Goal: Transaction & Acquisition: Register for event/course

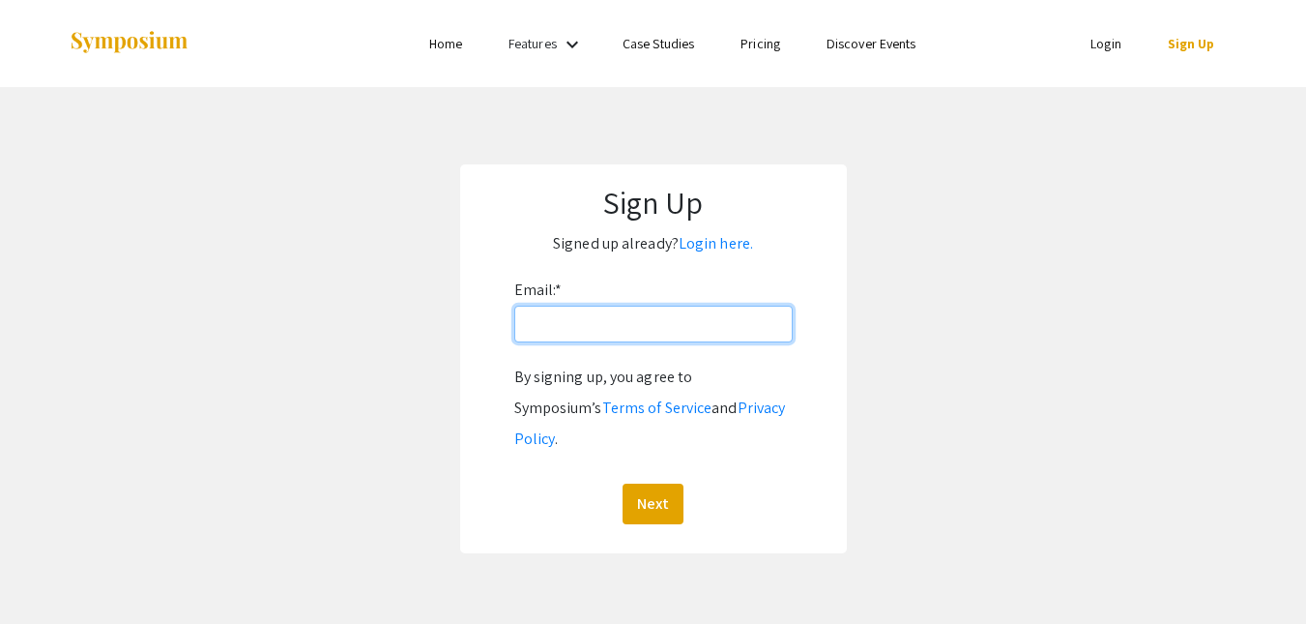
click at [664, 321] on input "Email: *" at bounding box center [653, 323] width 278 height 37
type input "smazhar1408@gmail.com"
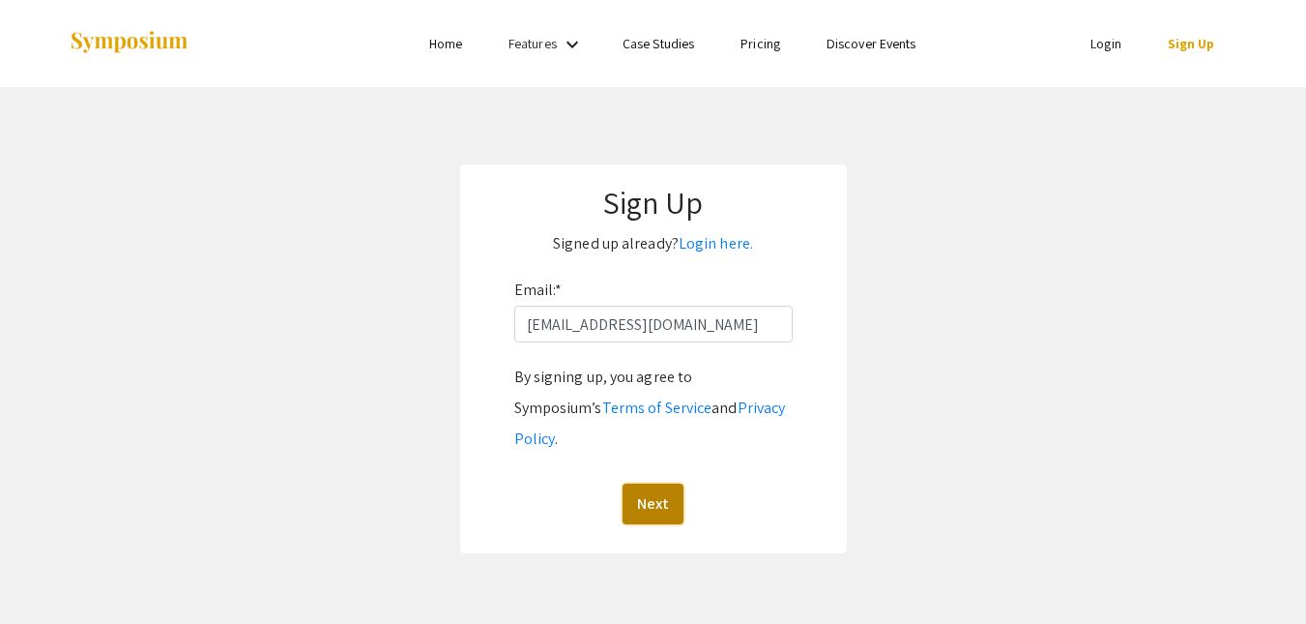
click at [658, 483] on button "Next" at bounding box center [653, 503] width 61 height 41
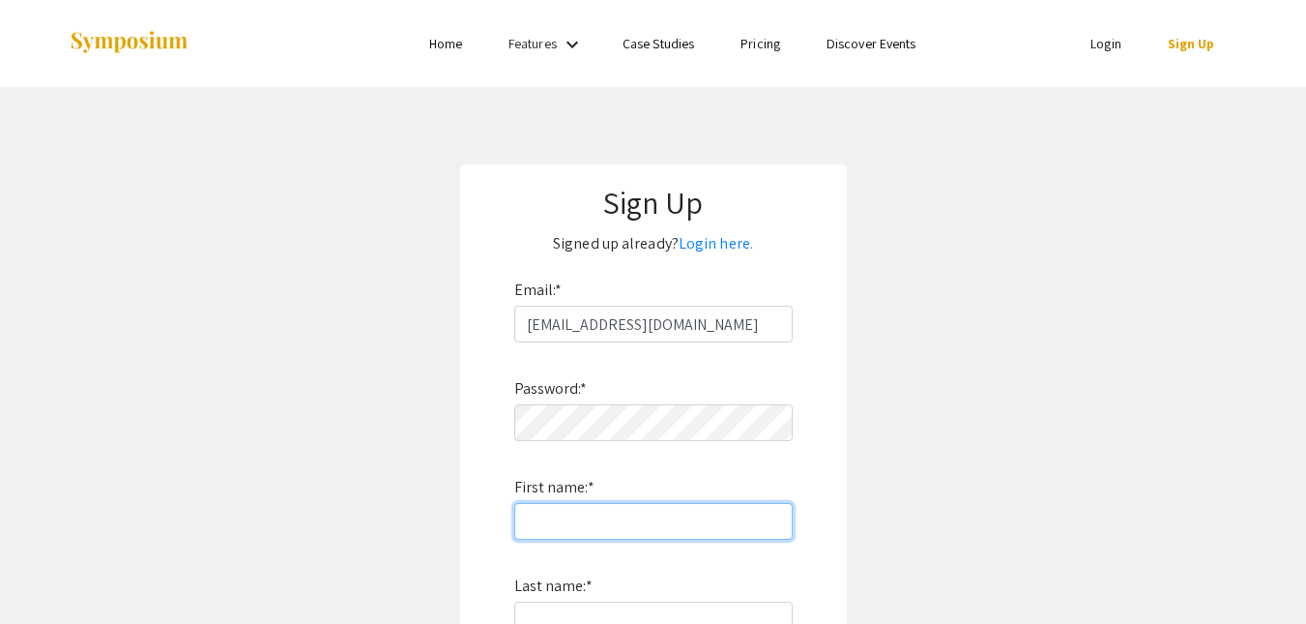
click at [628, 504] on input "First name: *" at bounding box center [653, 521] width 278 height 37
type input "Sanaa"
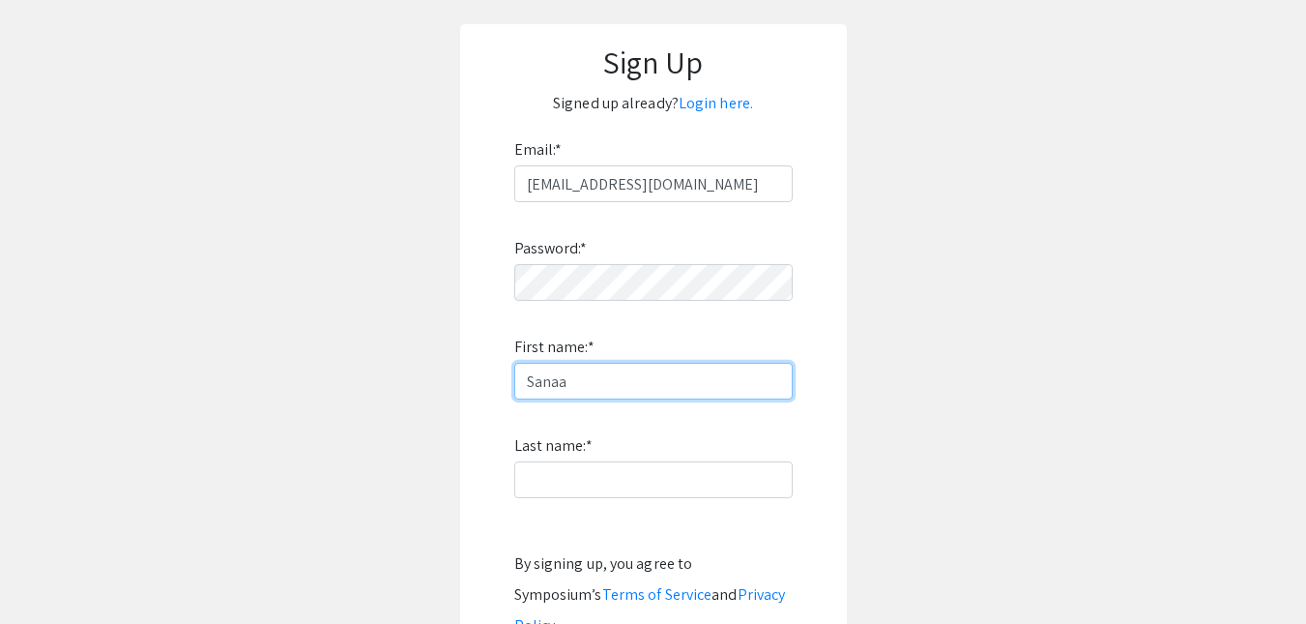
scroll to position [142, 0]
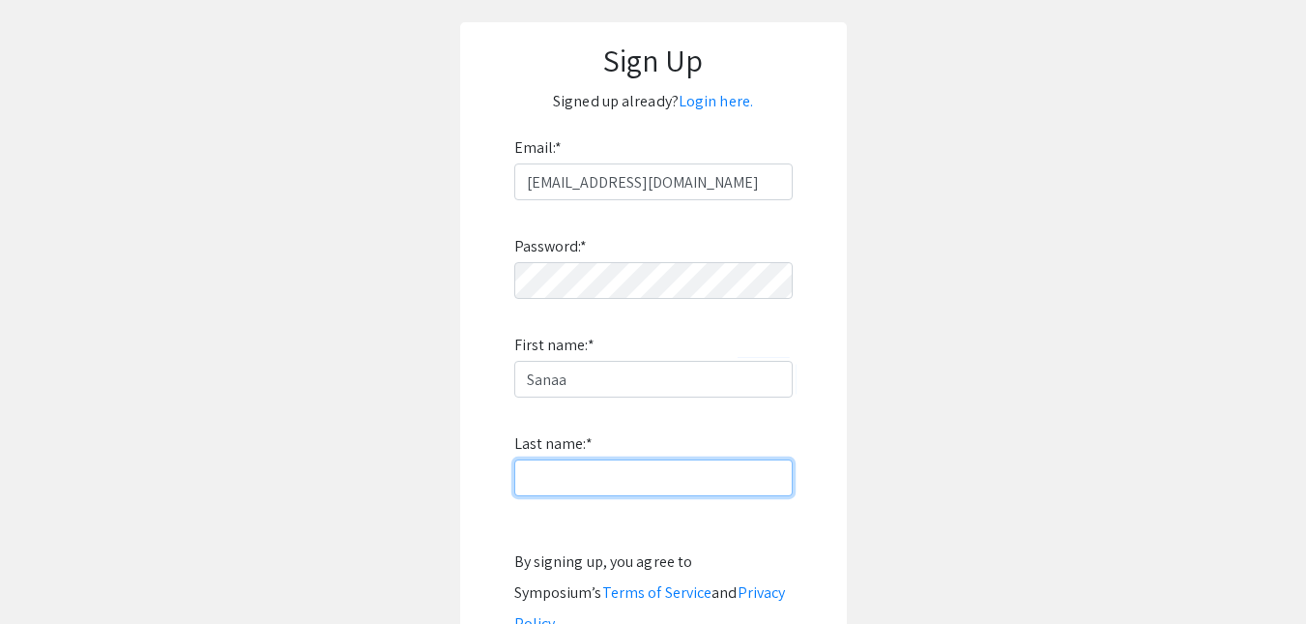
click at [648, 474] on input "Last name: *" at bounding box center [653, 477] width 278 height 37
type input "Mazhar"
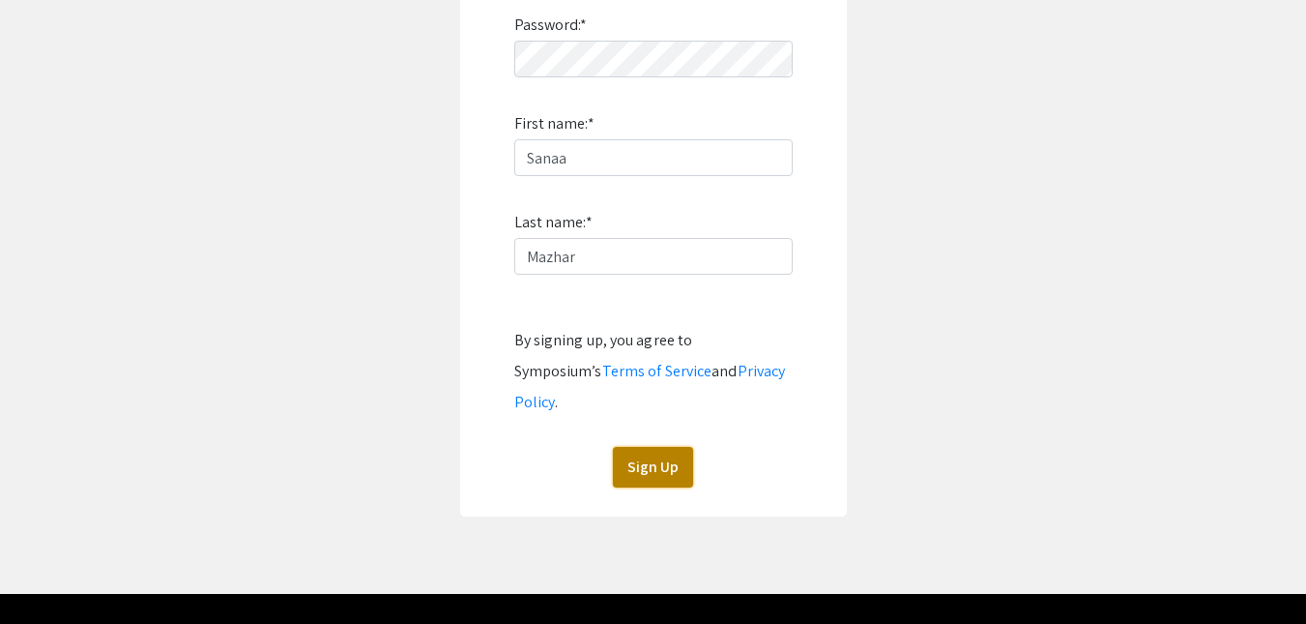
click at [654, 447] on button "Sign Up" at bounding box center [653, 467] width 80 height 41
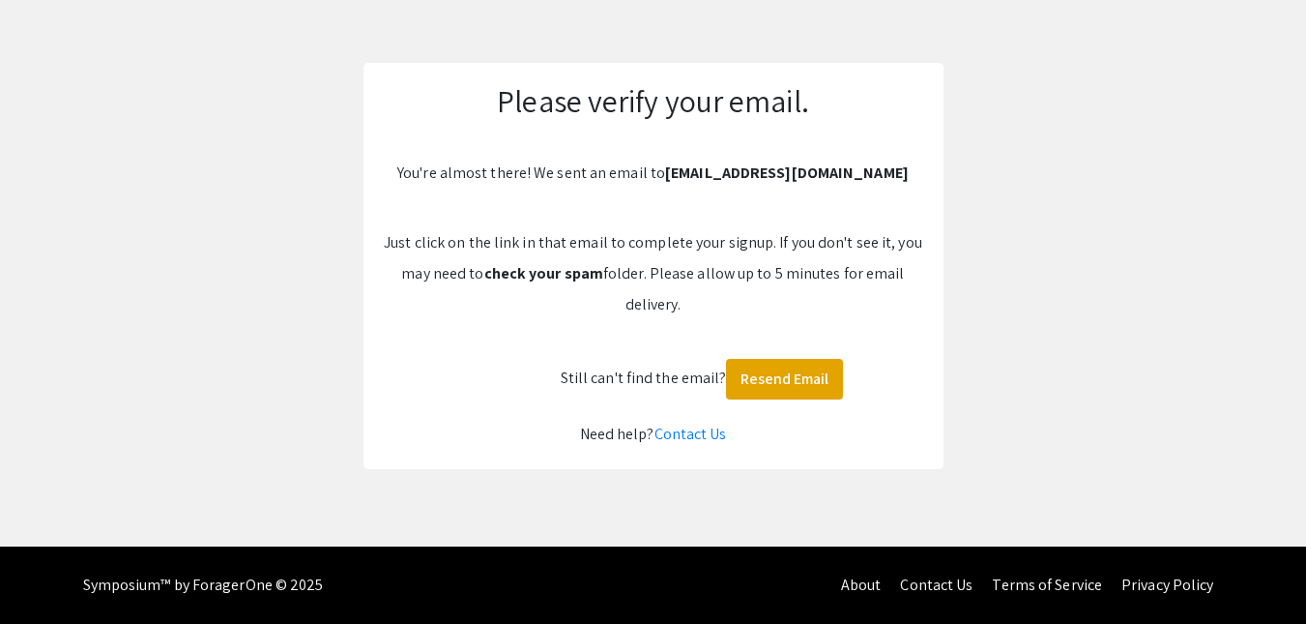
scroll to position [102, 0]
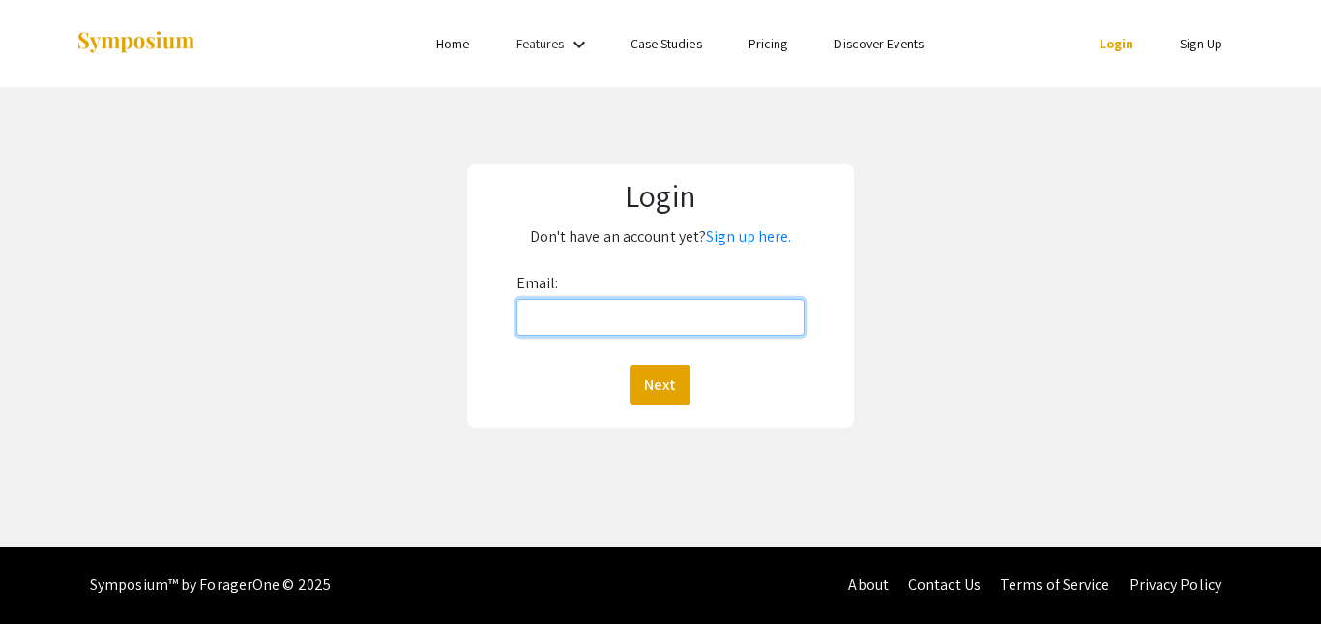
click at [599, 323] on input "Email:" at bounding box center [660, 317] width 288 height 37
type input "smazhar1408@gmail.com"
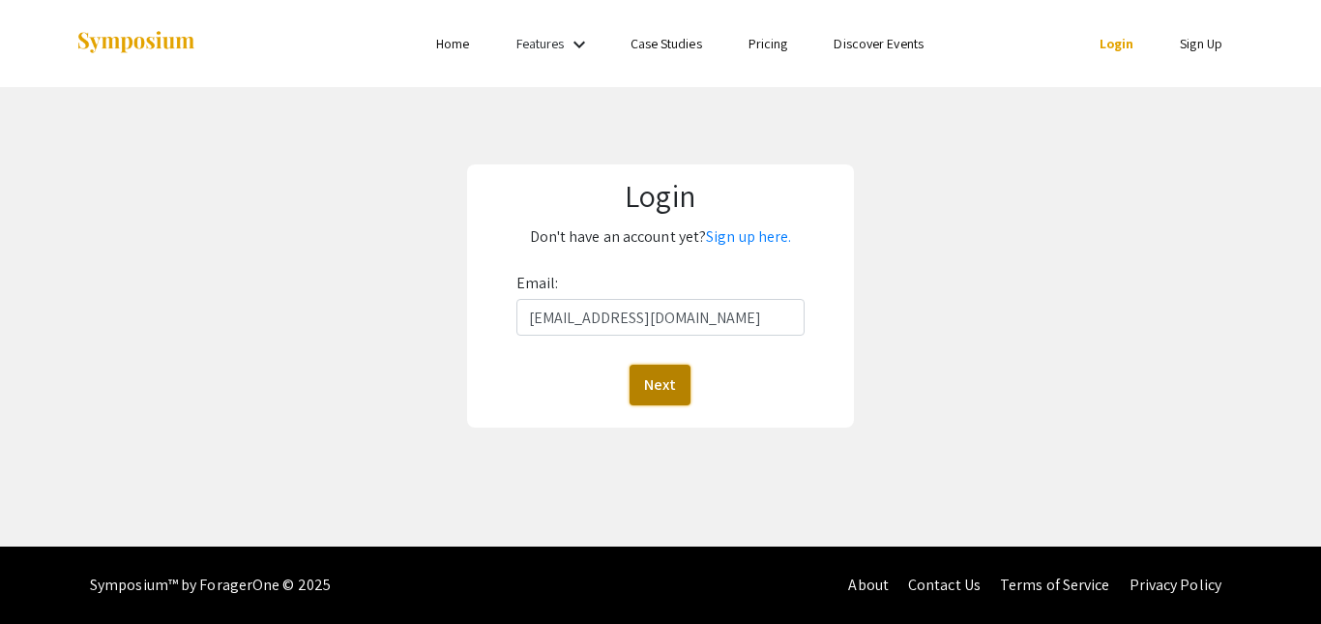
click at [669, 374] on button "Next" at bounding box center [659, 384] width 61 height 41
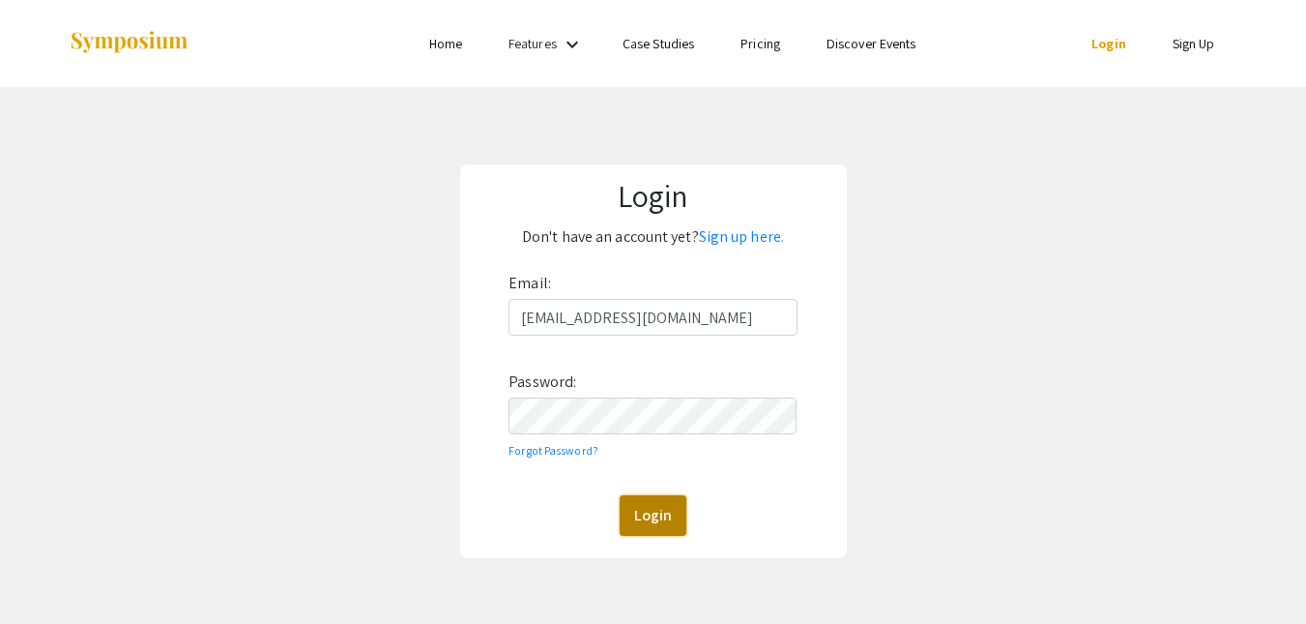
click at [653, 506] on button "Login" at bounding box center [653, 515] width 67 height 41
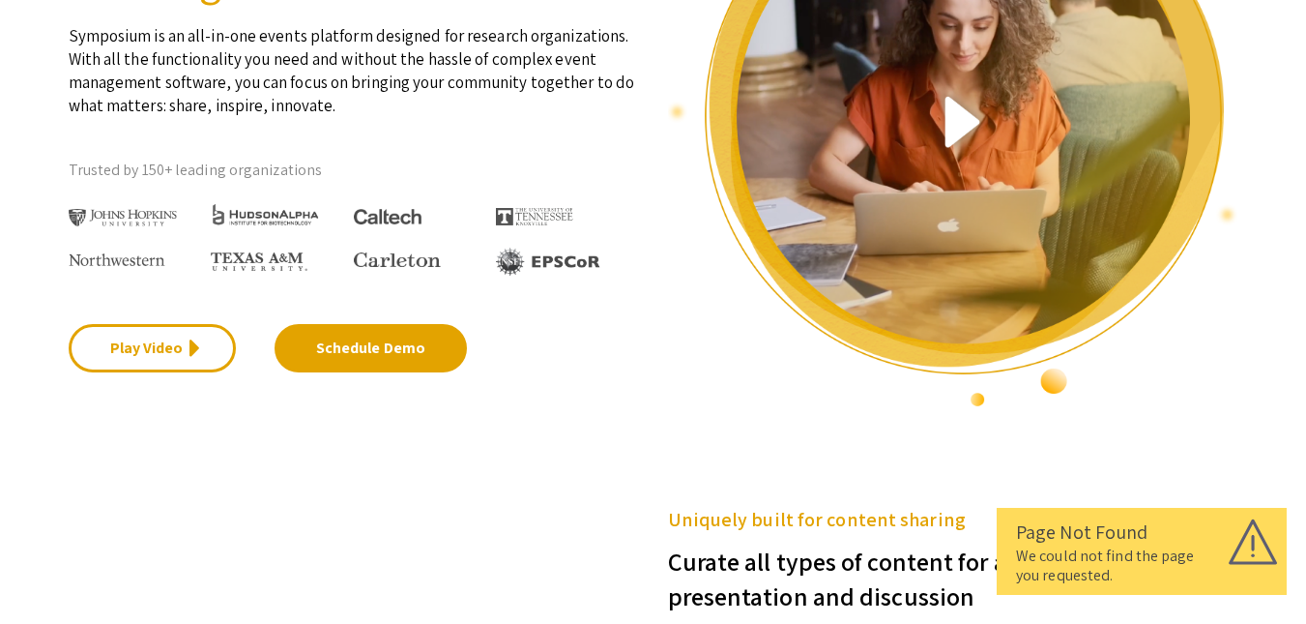
scroll to position [281, 0]
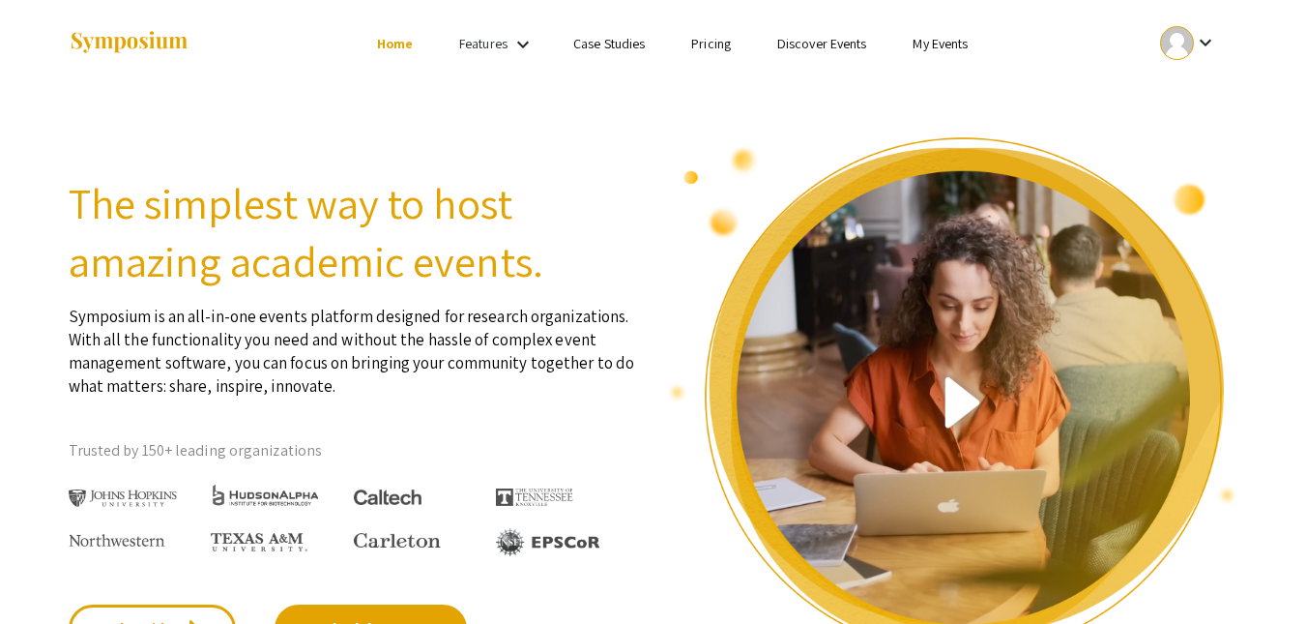
click at [845, 45] on link "Discover Events" at bounding box center [822, 43] width 90 height 17
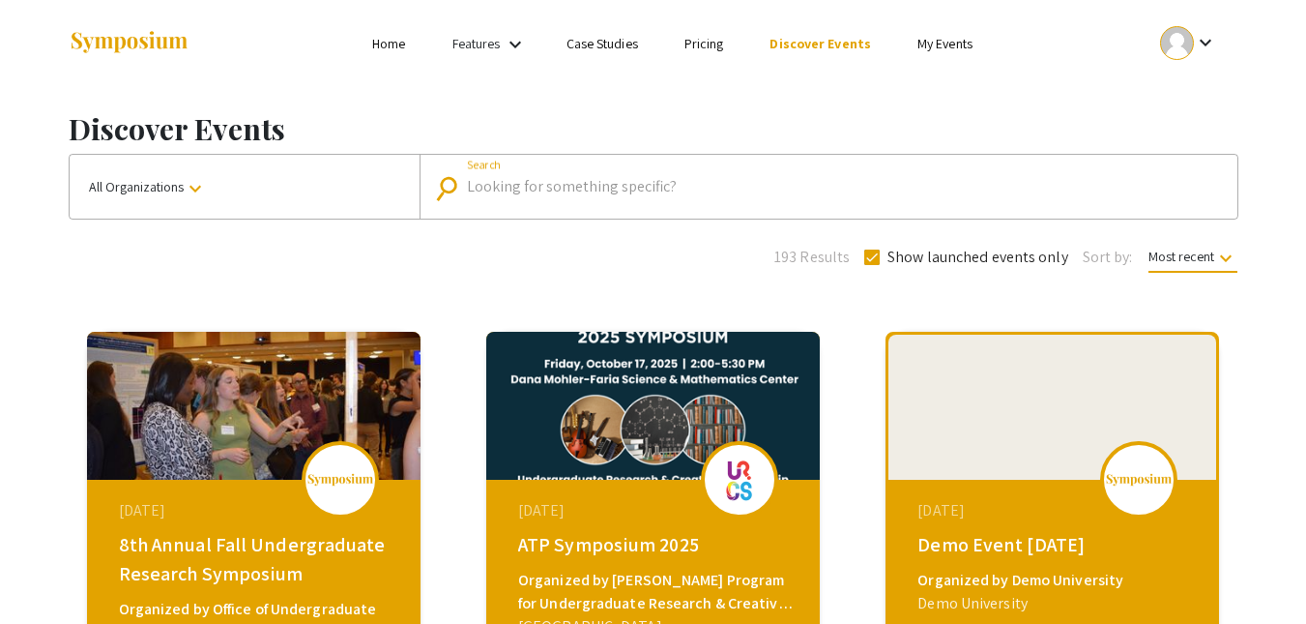
click at [494, 190] on input "Search" at bounding box center [839, 186] width 744 height 17
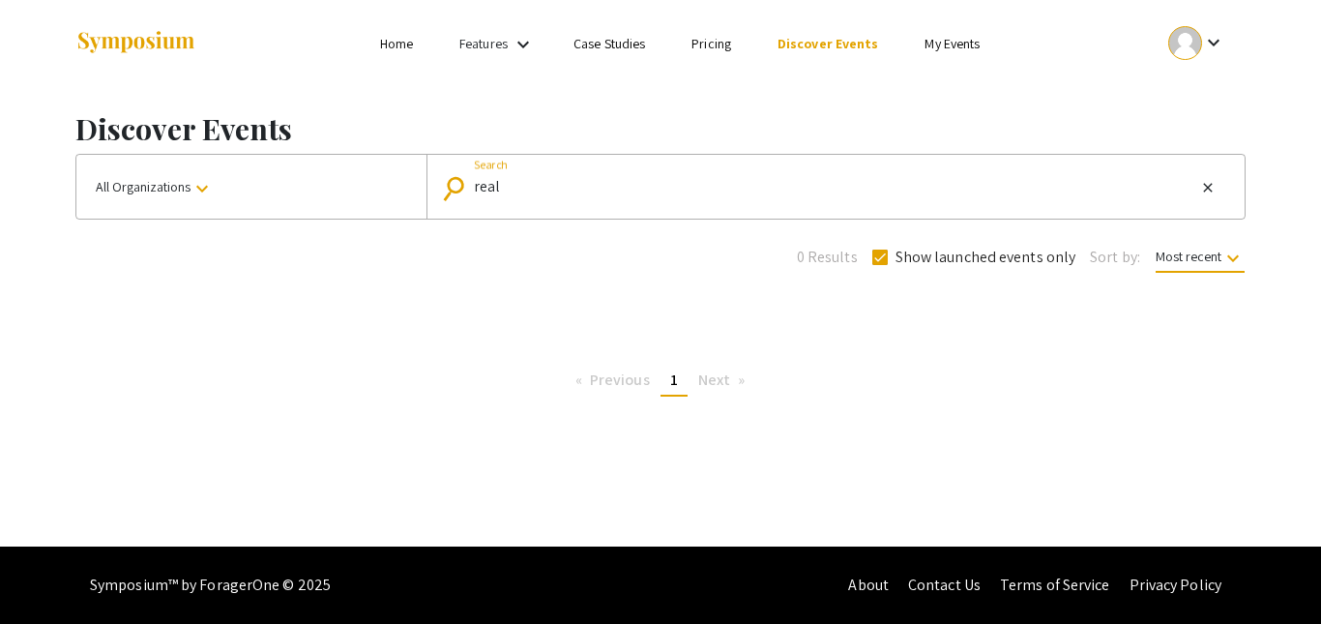
click at [560, 194] on input "real" at bounding box center [834, 186] width 721 height 17
type input "r"
click at [790, 44] on link "Discover Events" at bounding box center [828, 43] width 102 height 17
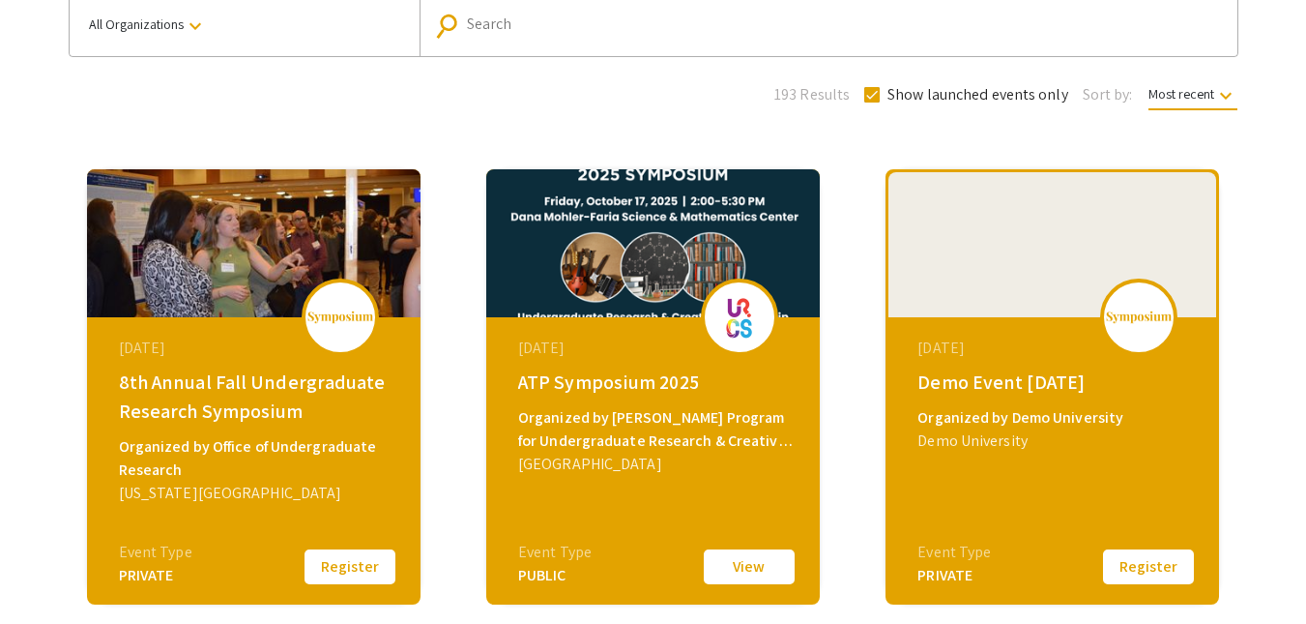
scroll to position [163, 0]
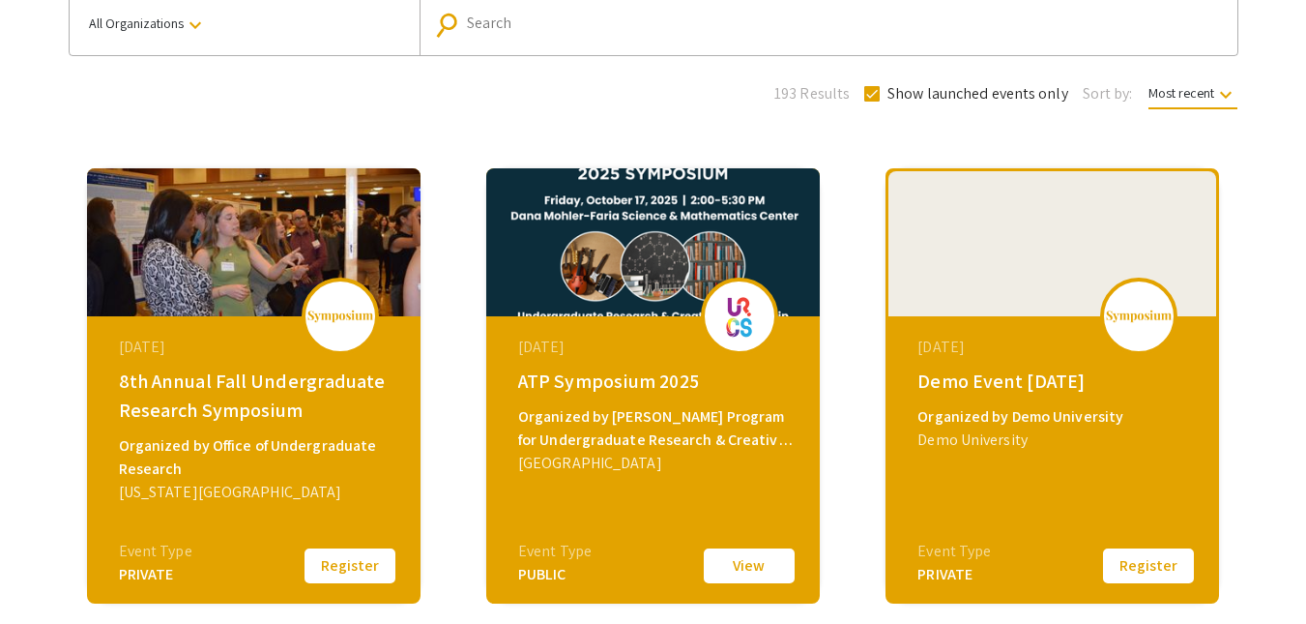
click at [727, 27] on input "Search" at bounding box center [839, 23] width 744 height 17
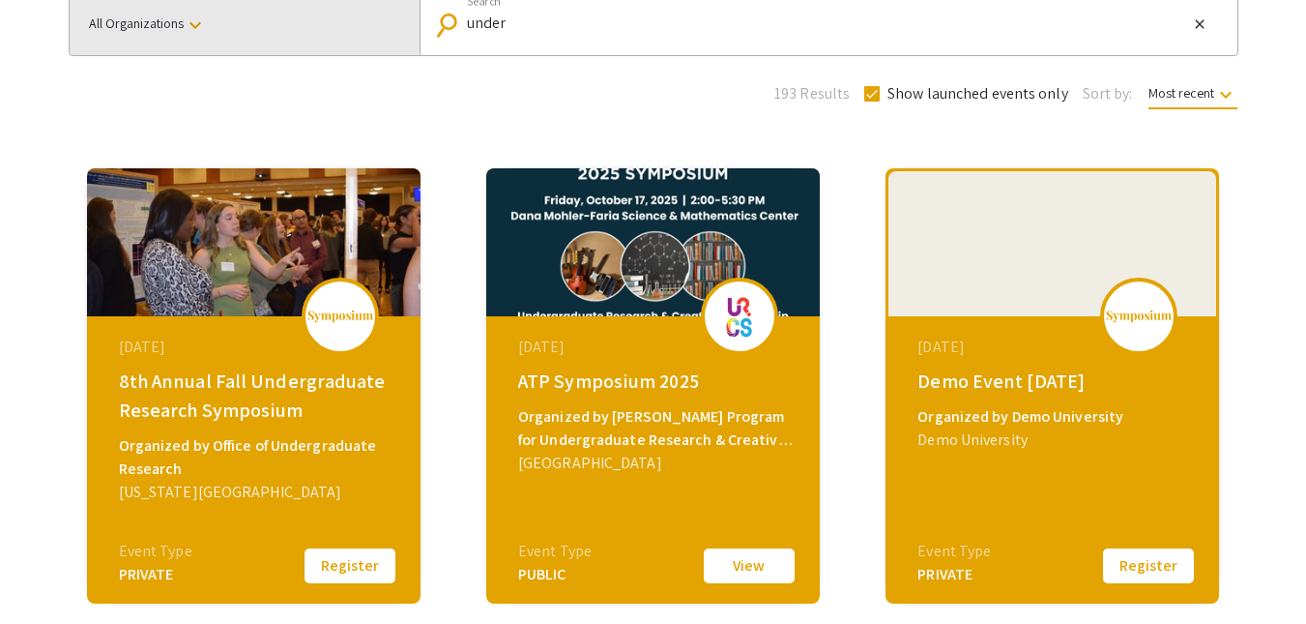
click at [152, 17] on span "All Organizations keyboard_arrow_down" at bounding box center [148, 23] width 118 height 17
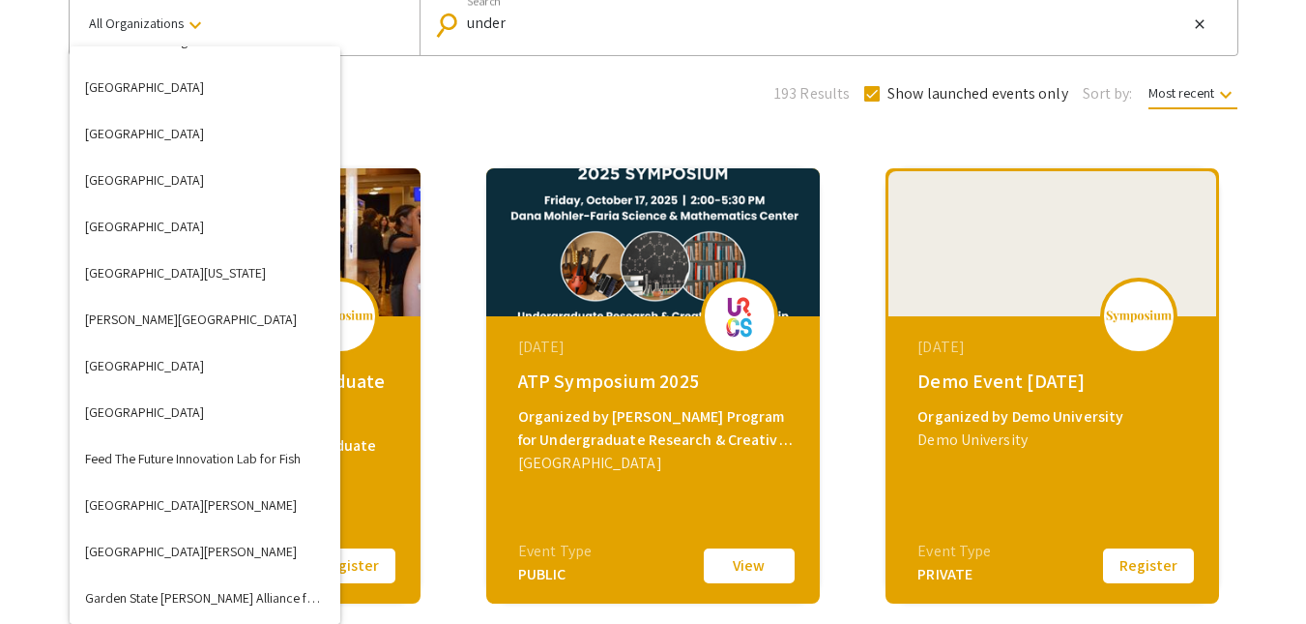
scroll to position [1835, 0]
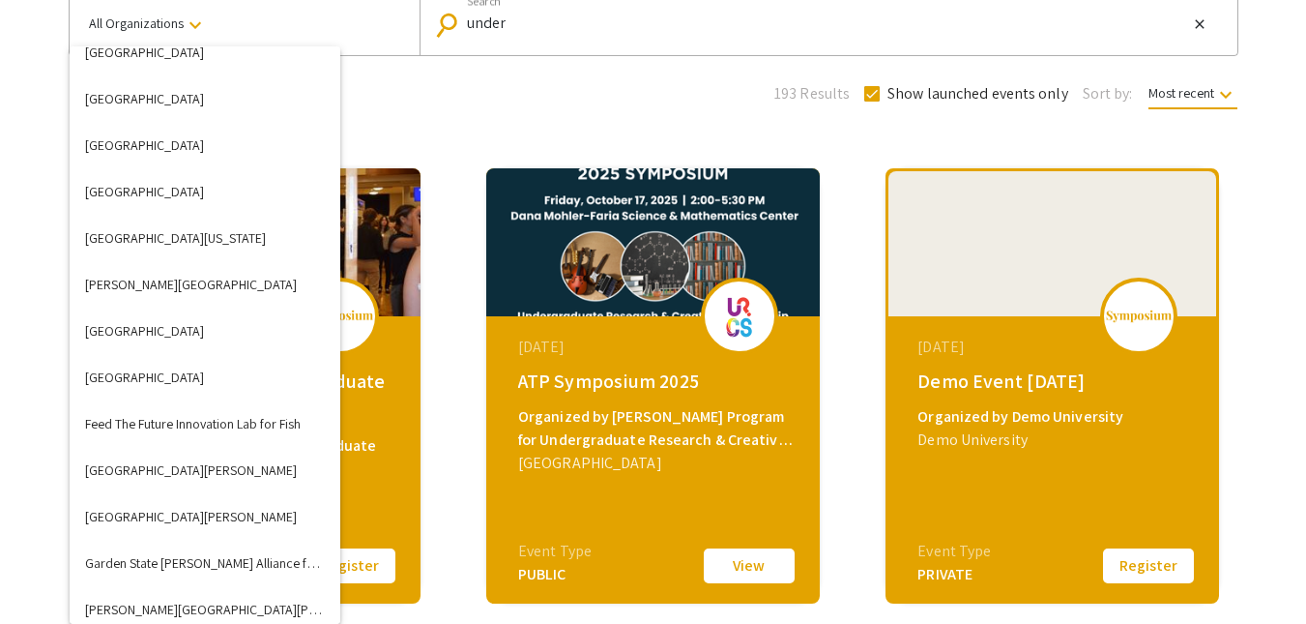
click at [636, 14] on div at bounding box center [653, 312] width 1306 height 624
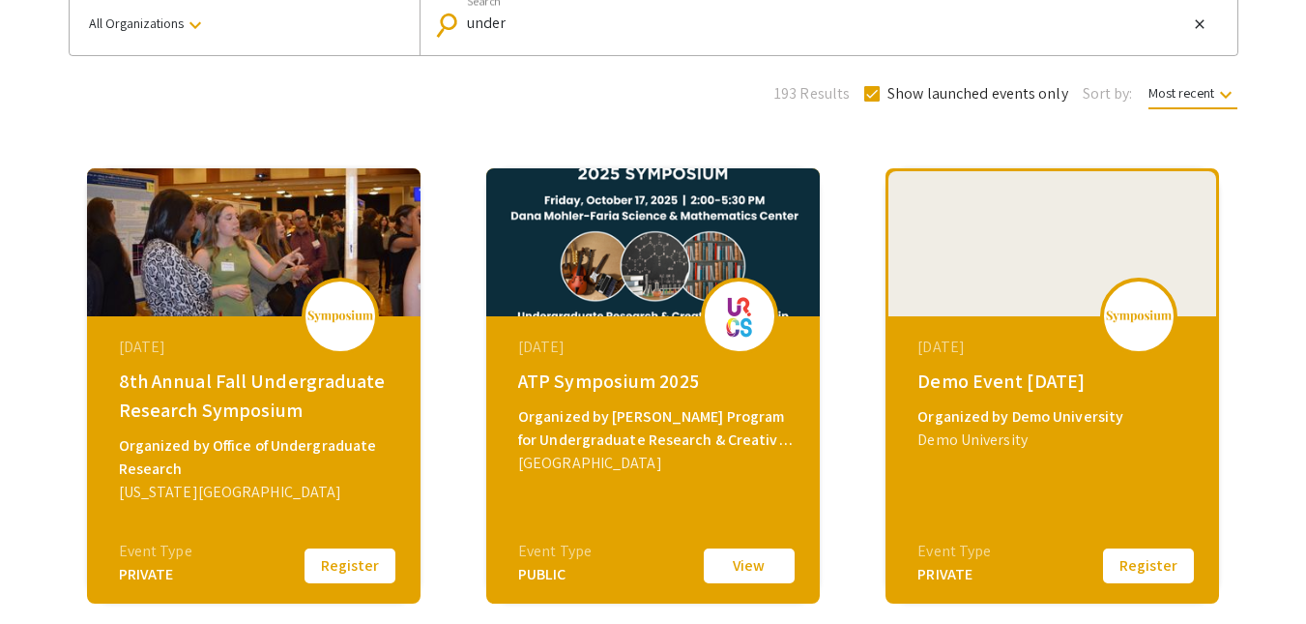
scroll to position [155, 0]
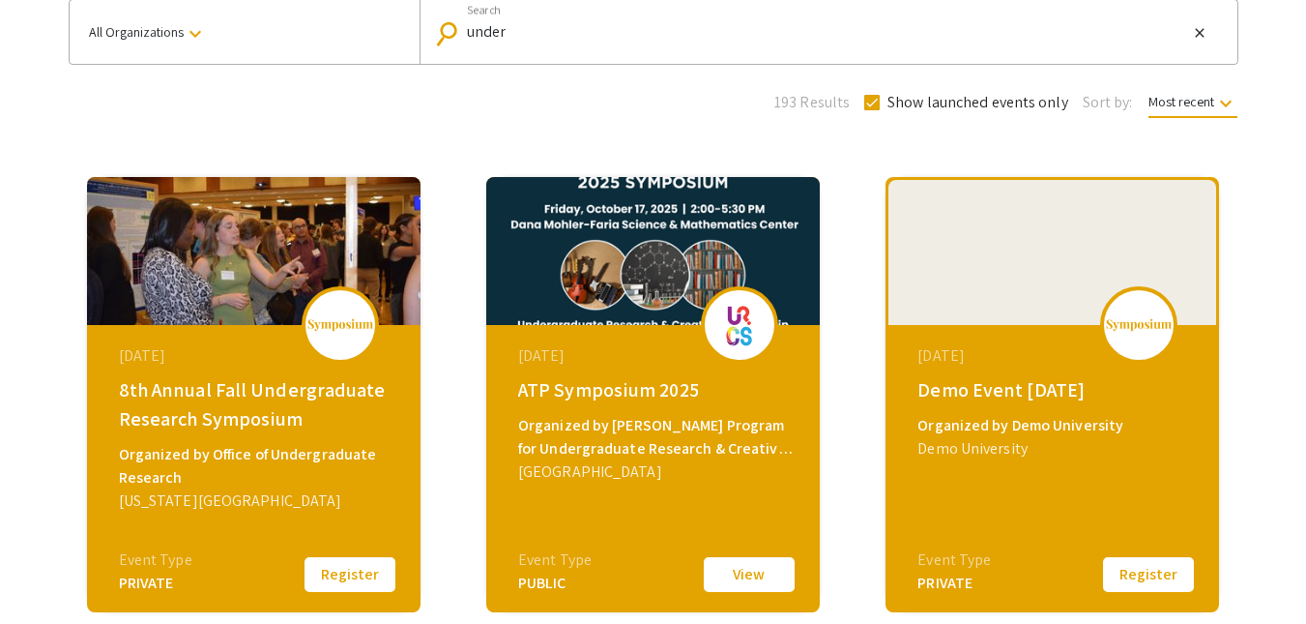
click at [562, 35] on input "under" at bounding box center [827, 31] width 721 height 17
type input "undergraduate"
